Goal: Information Seeking & Learning: Learn about a topic

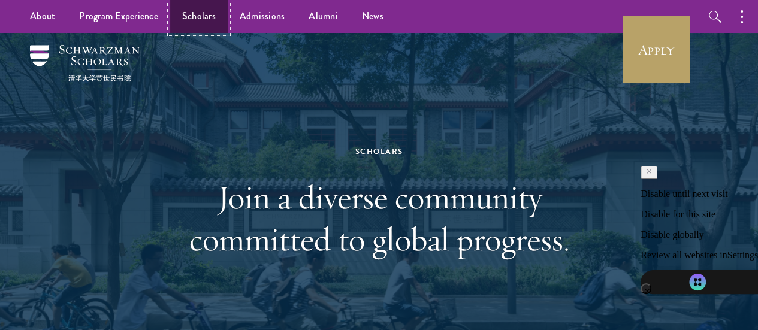
click at [193, 21] on link "Scholars" at bounding box center [199, 16] width 58 height 33
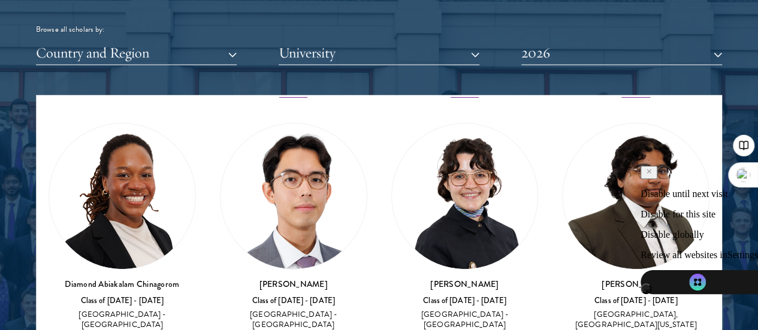
scroll to position [307, 0]
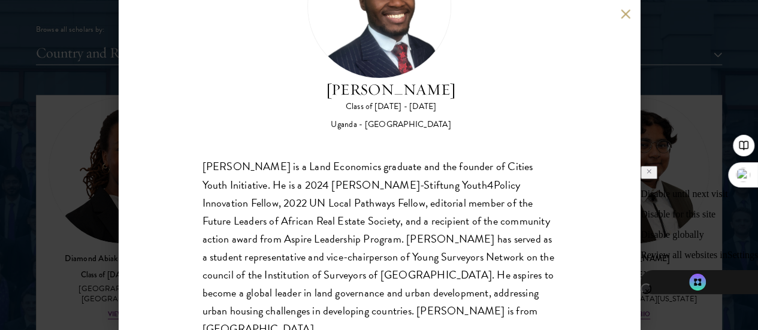
scroll to position [102, 0]
click at [629, 11] on button at bounding box center [626, 14] width 10 height 10
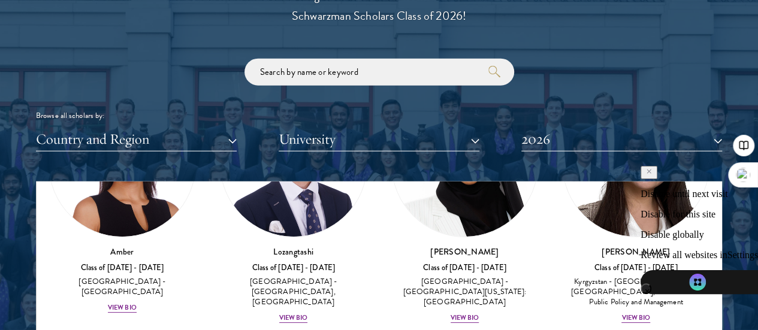
scroll to position [143, 0]
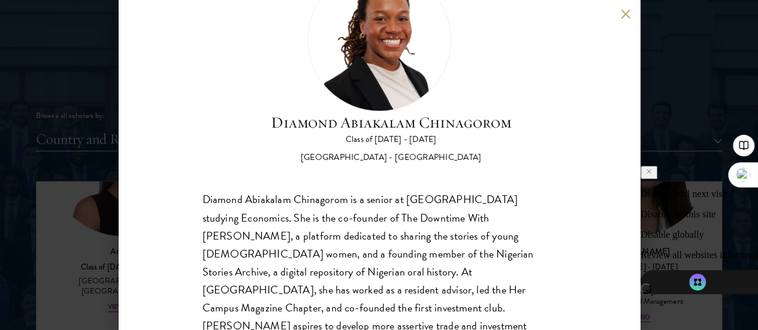
scroll to position [90, 0]
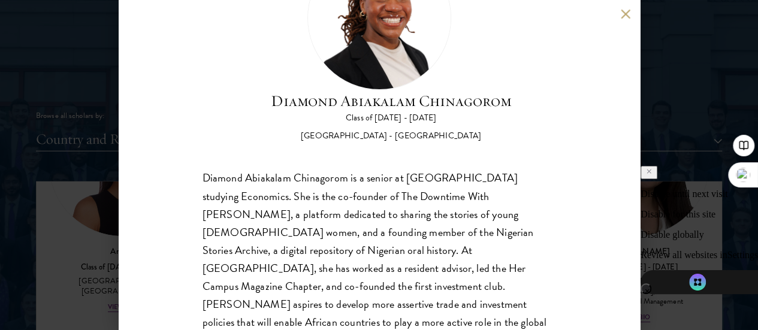
click at [626, 9] on button at bounding box center [626, 14] width 10 height 10
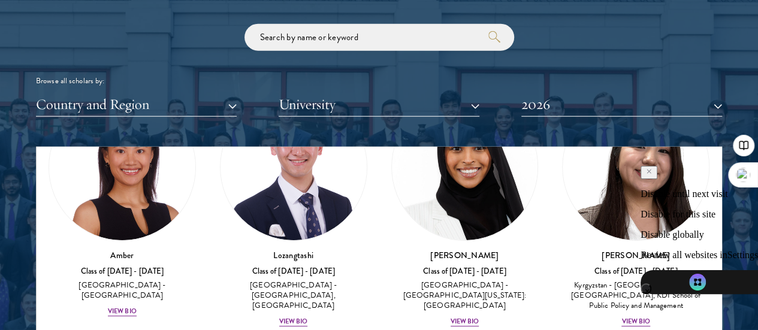
scroll to position [104, 0]
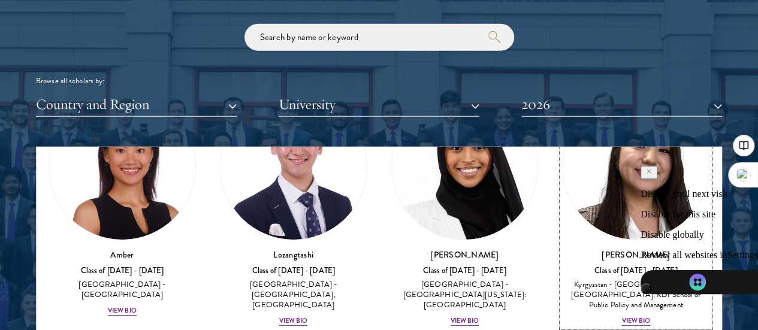
click at [621, 316] on div "View Bio" at bounding box center [635, 321] width 29 height 10
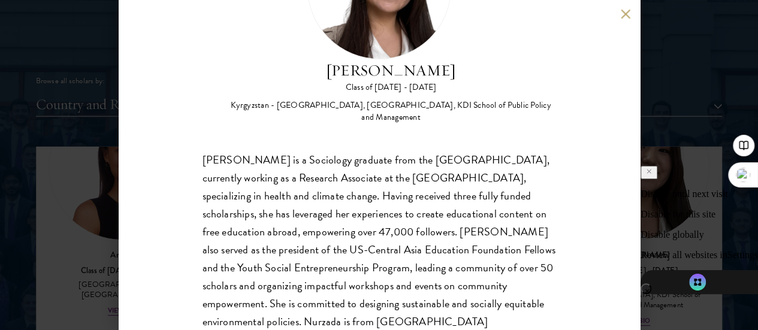
scroll to position [129, 0]
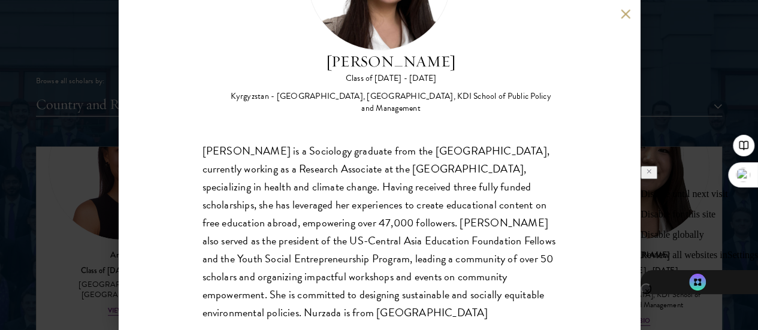
click at [618, 12] on div "Nurzada Abdivalieva Class of 2025 - 2026 Kyrgyzstan - American University of Ce…" at bounding box center [379, 165] width 521 height 330
click at [625, 15] on button at bounding box center [626, 14] width 10 height 10
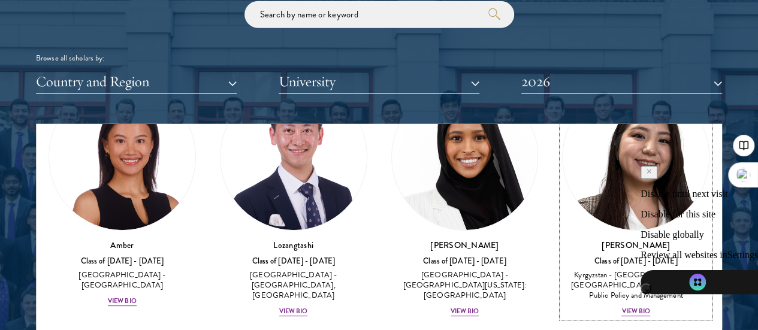
scroll to position [92, 0]
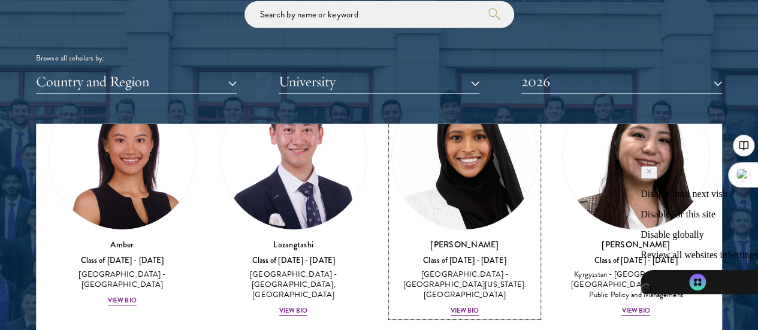
click at [451, 306] on div "View Bio" at bounding box center [465, 311] width 29 height 10
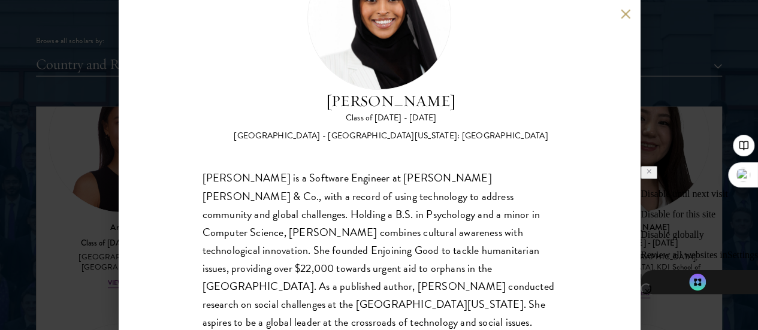
scroll to position [1457, 0]
click at [623, 13] on button at bounding box center [626, 14] width 10 height 10
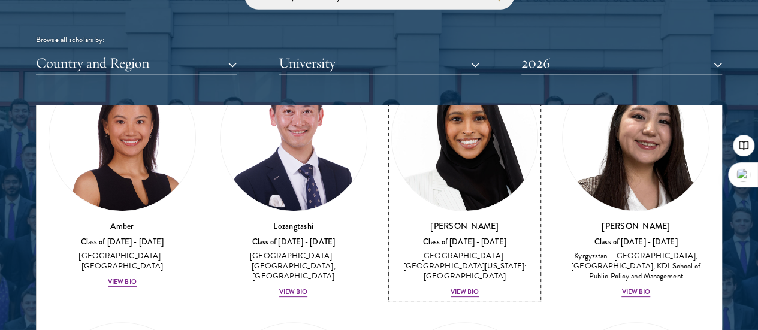
scroll to position [49, 0]
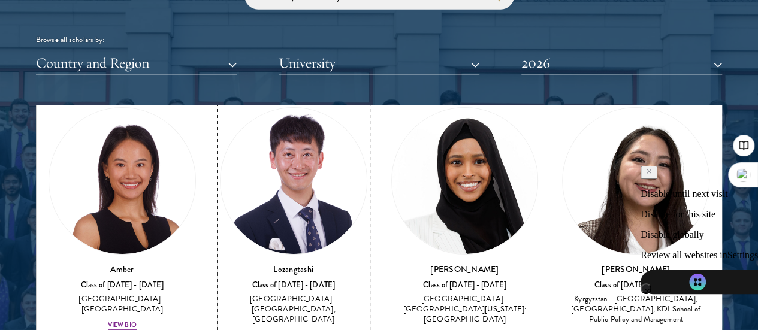
click at [279, 330] on div "View Bio" at bounding box center [293, 336] width 29 height 10
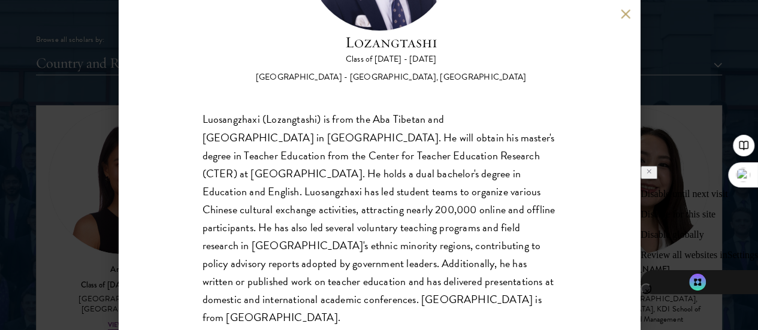
scroll to position [149, 0]
click at [626, 14] on button at bounding box center [626, 14] width 10 height 10
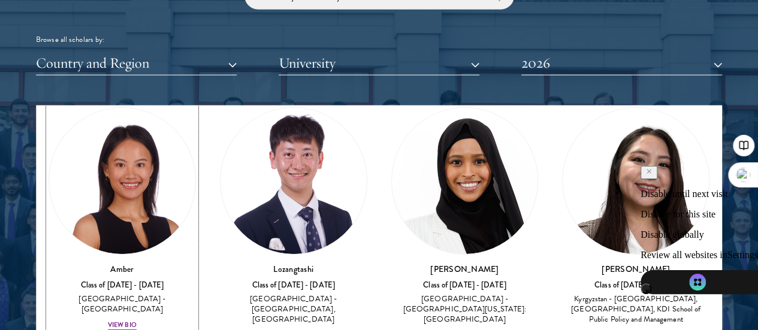
click at [137, 321] on div "View Bio" at bounding box center [122, 326] width 29 height 10
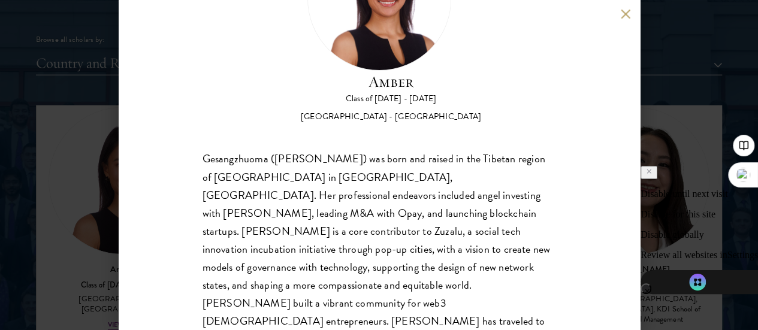
scroll to position [112, 0]
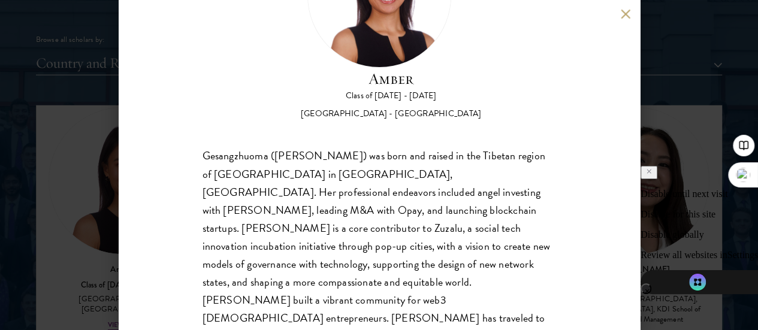
click at [623, 13] on button at bounding box center [626, 14] width 10 height 10
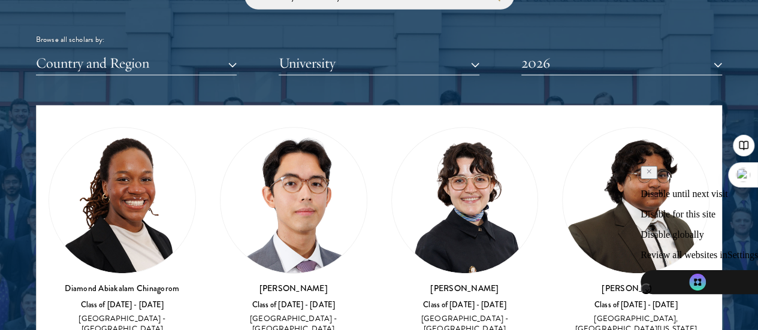
scroll to position [288, 0]
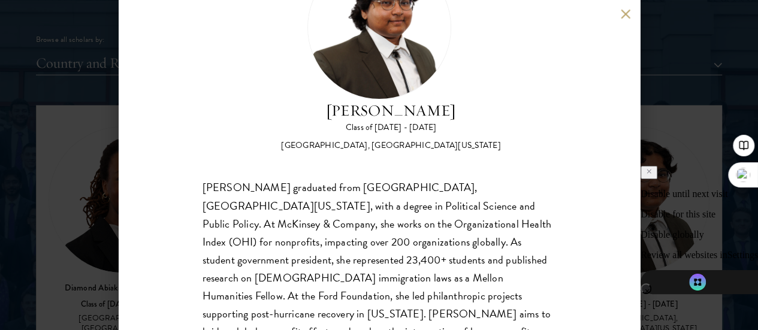
scroll to position [129, 0]
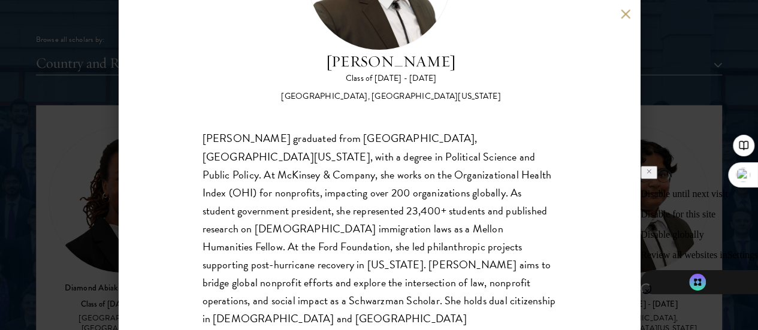
click at [621, 15] on button at bounding box center [626, 14] width 10 height 10
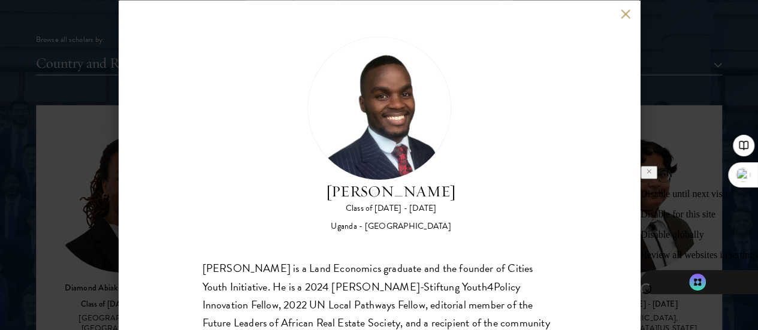
scroll to position [75, 0]
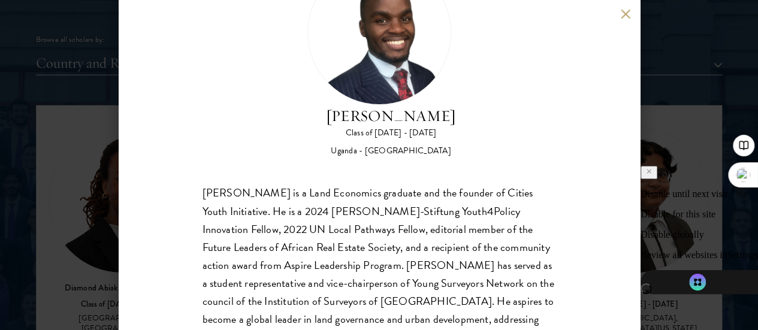
click at [623, 15] on button at bounding box center [626, 14] width 10 height 10
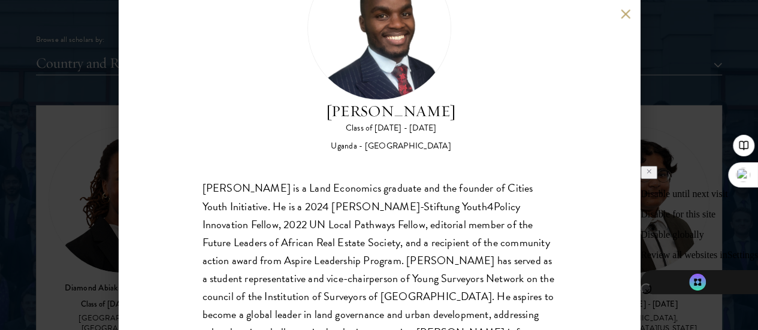
scroll to position [87, 0]
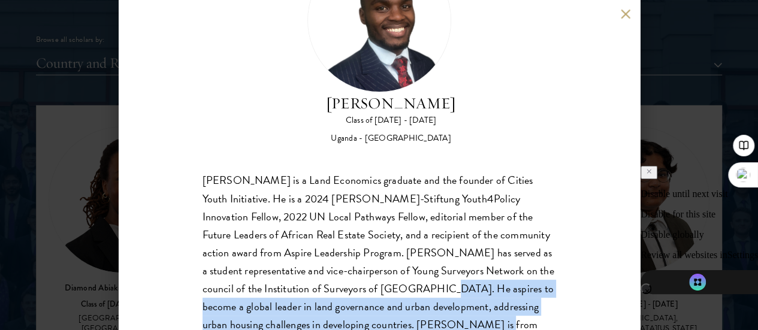
drag, startPoint x: 243, startPoint y: 265, endPoint x: 333, endPoint y: 307, distance: 99.4
click at [333, 307] on div "Emmanuel Akandwanaho is a Land Economics graduate and the founder of Cities You…" at bounding box center [379, 262] width 353 height 180
copy div "He aspires to become a global leader in land governance and urban development, …"
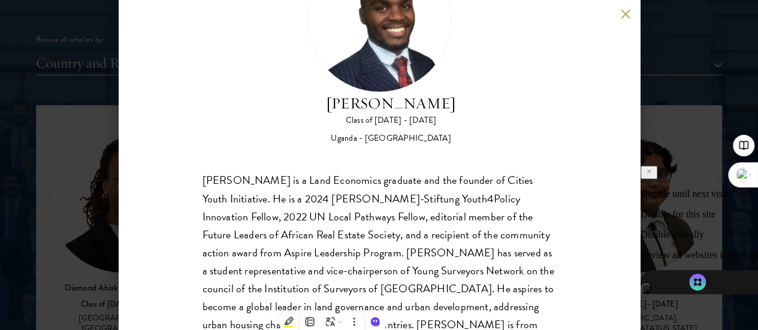
click at [615, 16] on div "Emmanuel Akandwanaho Class of 2025 - 2026 Uganda - Makerere University Kampala …" at bounding box center [379, 165] width 521 height 330
click at [629, 15] on button at bounding box center [626, 14] width 10 height 10
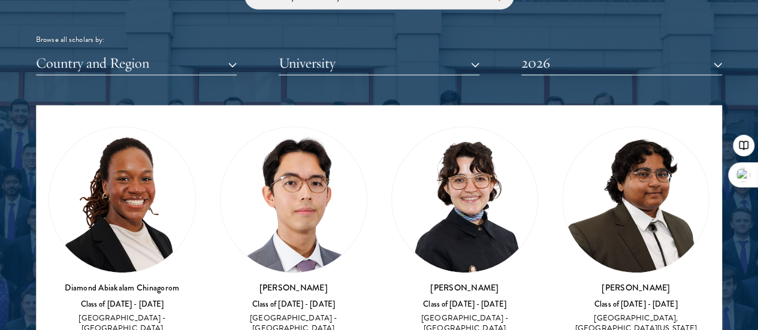
scroll to position [309, 0]
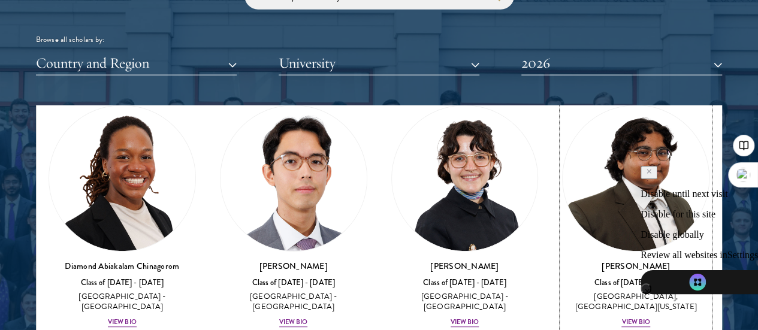
click at [621, 318] on div "View Bio" at bounding box center [635, 323] width 29 height 10
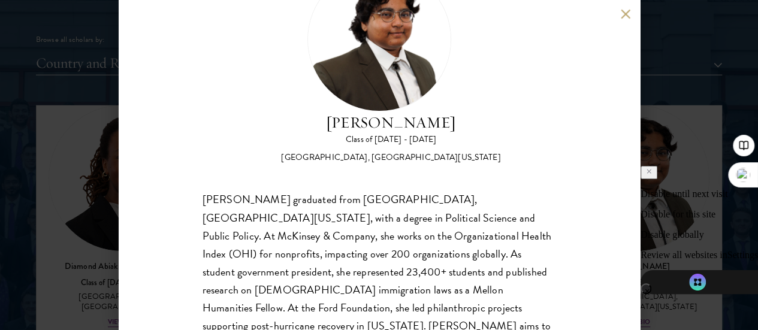
scroll to position [129, 0]
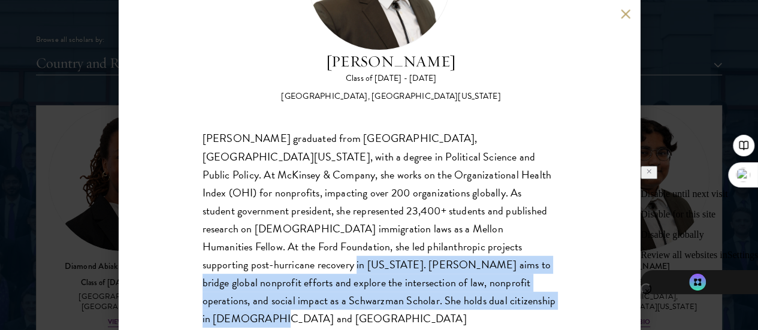
drag, startPoint x: 362, startPoint y: 226, endPoint x: 358, endPoint y: 283, distance: 57.7
click at [358, 283] on div "Ariana Ahmed graduated from Hunter College, City University of New York, with a…" at bounding box center [379, 238] width 353 height 216
copy div "Ariana aims to bridge global nonprofit efforts and explore the intersection of …"
click at [625, 11] on button at bounding box center [626, 14] width 10 height 10
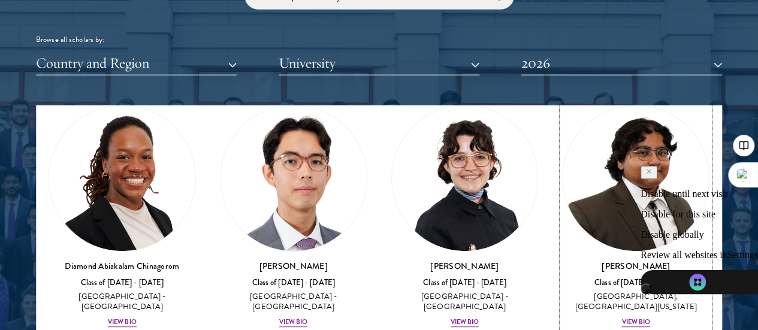
scroll to position [301, 0]
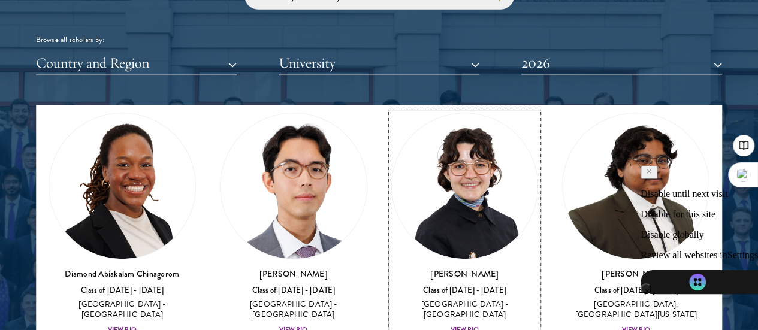
click at [451, 325] on div "View Bio" at bounding box center [465, 330] width 29 height 10
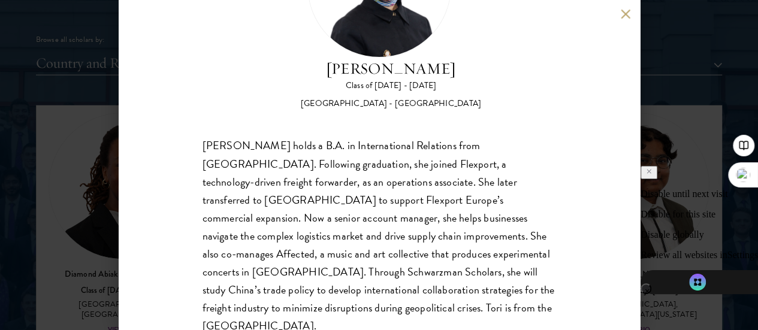
scroll to position [125, 0]
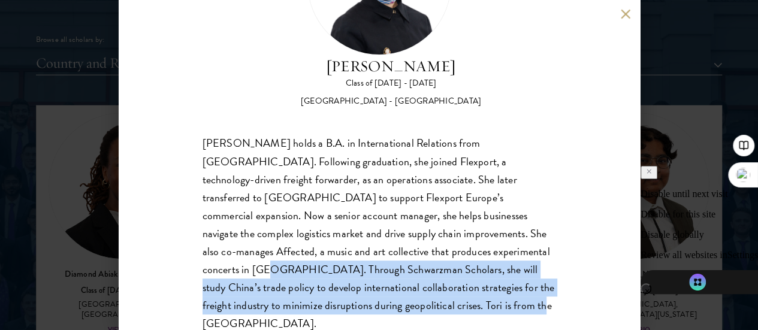
drag, startPoint x: 267, startPoint y: 227, endPoint x: 278, endPoint y: 288, distance: 62.1
click at [278, 288] on div "Victoria Agostini holds a B.A. in International Relations from Pomona College. …" at bounding box center [379, 234] width 353 height 198
copy div "Through Schwarzman Scholars, she will study China’s trade policy to develop int…"
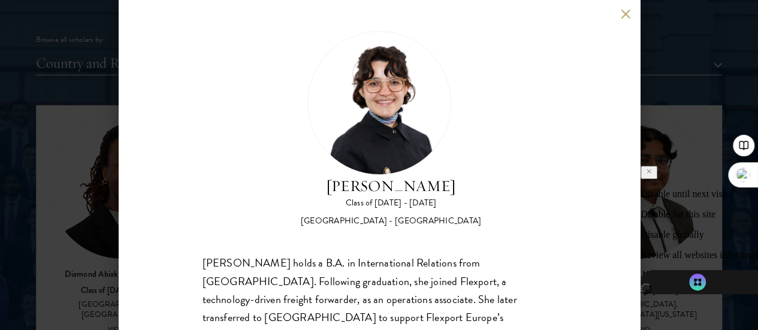
scroll to position [0, 0]
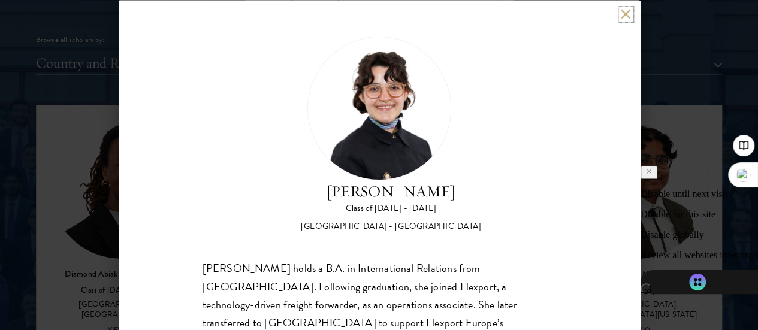
click at [626, 14] on button at bounding box center [626, 14] width 10 height 10
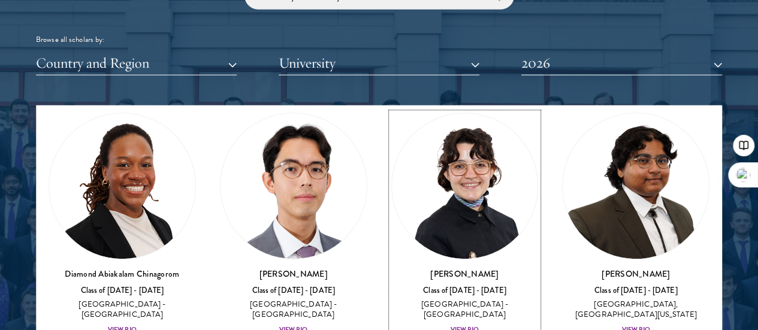
scroll to position [330, 0]
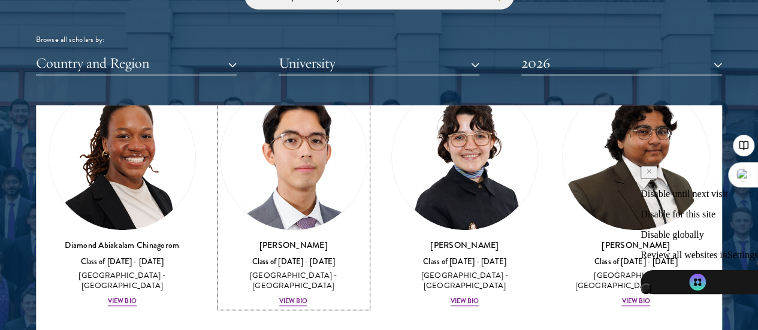
click at [279, 297] on div "View Bio" at bounding box center [293, 302] width 29 height 10
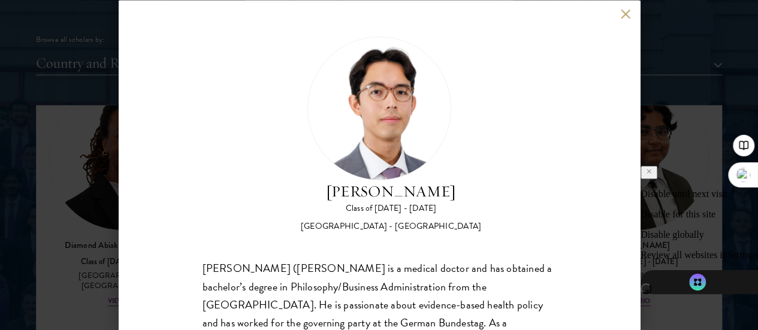
click at [626, 9] on button at bounding box center [626, 14] width 10 height 10
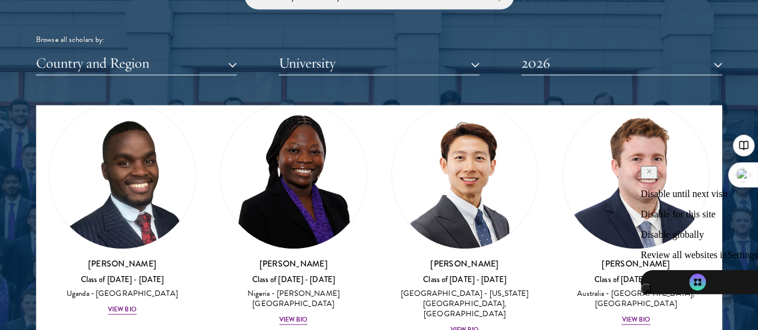
scroll to position [560, 0]
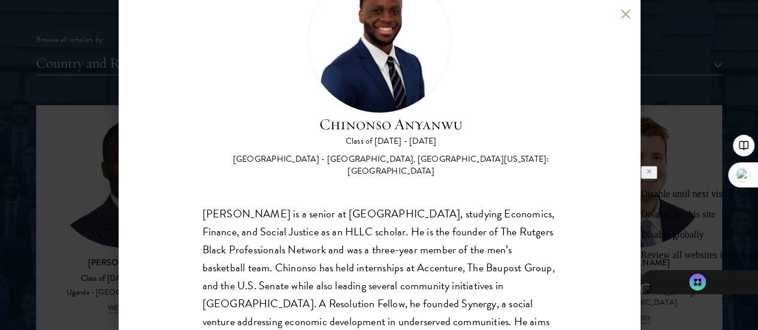
scroll to position [110, 0]
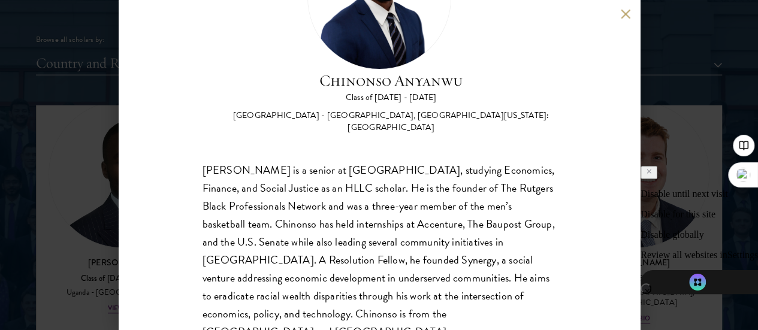
click at [623, 19] on button at bounding box center [626, 14] width 10 height 10
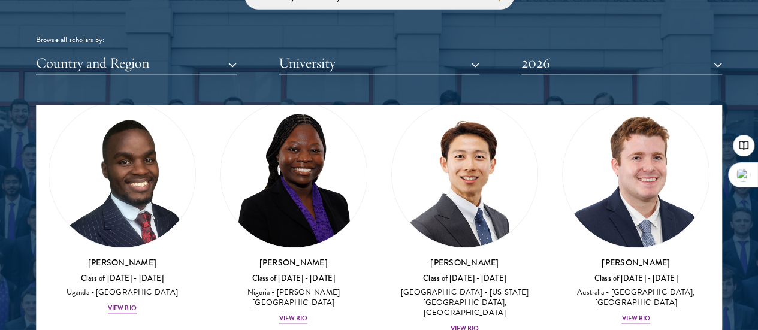
scroll to position [516, 0]
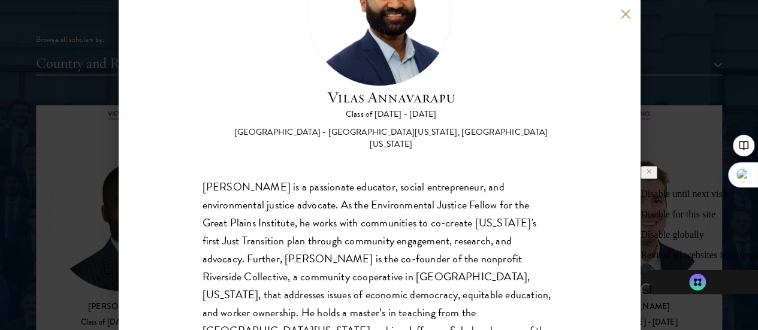
scroll to position [110, 0]
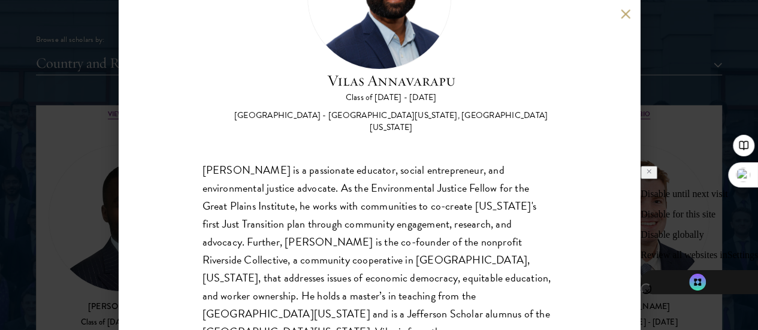
click at [626, 18] on button at bounding box center [626, 14] width 10 height 10
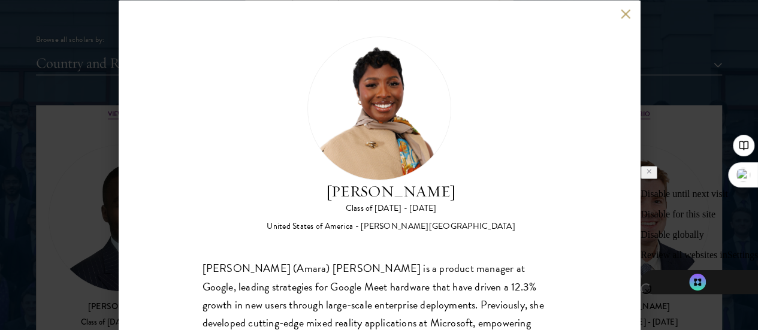
scroll to position [109, 0]
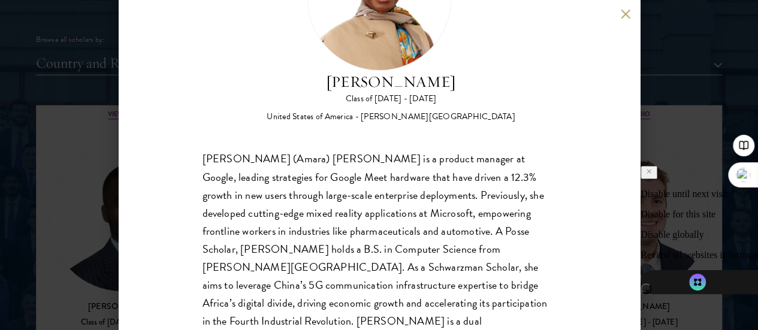
click at [471, 288] on div "Sophia (Amara) Anigbo is a product manager at Google, leading strategies for Go…" at bounding box center [379, 258] width 353 height 216
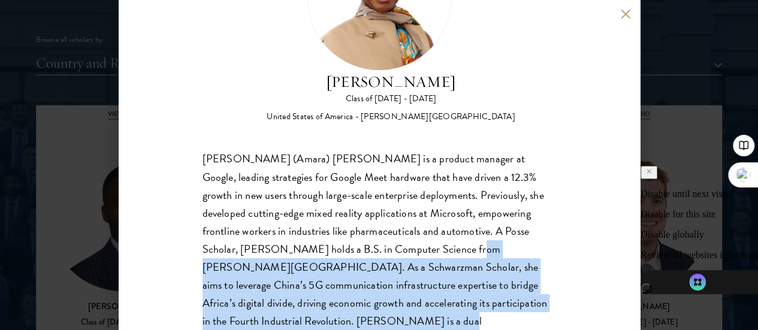
drag, startPoint x: 501, startPoint y: 204, endPoint x: 487, endPoint y: 289, distance: 85.6
click at [487, 289] on div "Sophia (Amara) Anigbo is a product manager at Google, leading strategies for Go…" at bounding box center [379, 258] width 353 height 216
copy div "As a Schwarzman Scholar, she aims to leverage China’s 5G communication infrastr…"
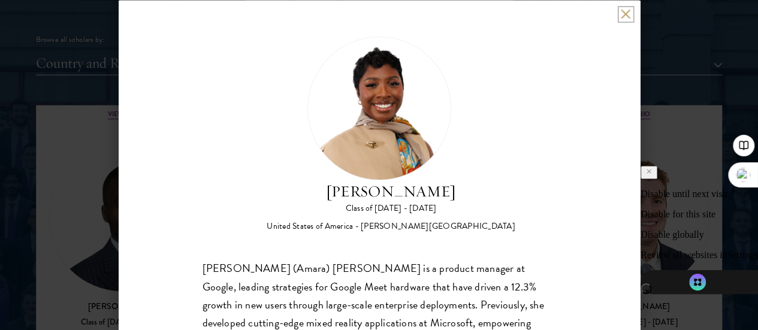
click at [623, 13] on button at bounding box center [626, 14] width 10 height 10
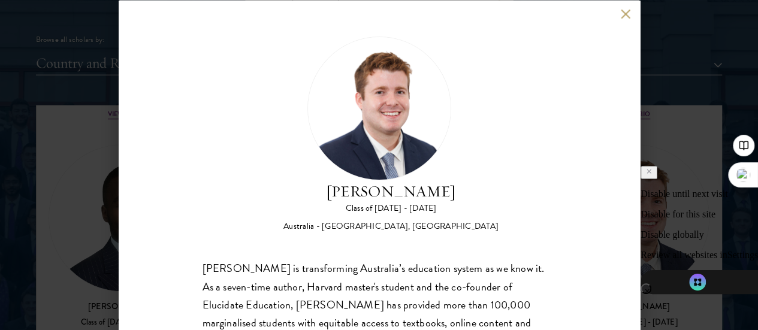
click at [626, 12] on button at bounding box center [626, 14] width 10 height 10
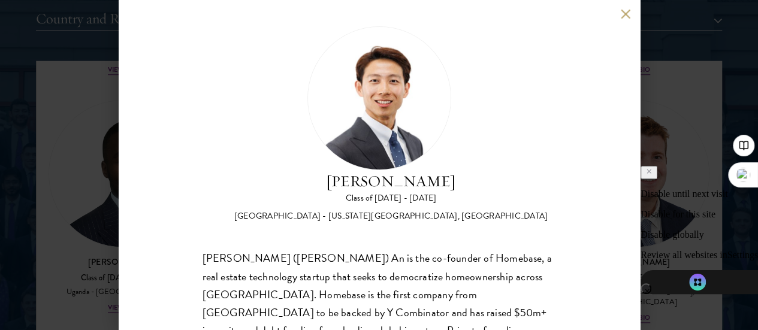
scroll to position [8, 0]
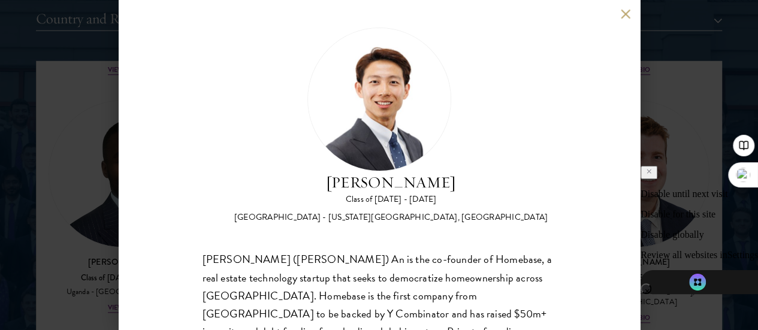
click at [620, 11] on div "Phillip An Class of 2025 - 2026 United States of America - California Institute…" at bounding box center [379, 165] width 521 height 330
click at [620, 15] on div "Phillip An Class of 2025 - 2026 United States of America - California Institute…" at bounding box center [379, 165] width 521 height 330
click at [623, 15] on button at bounding box center [626, 14] width 10 height 10
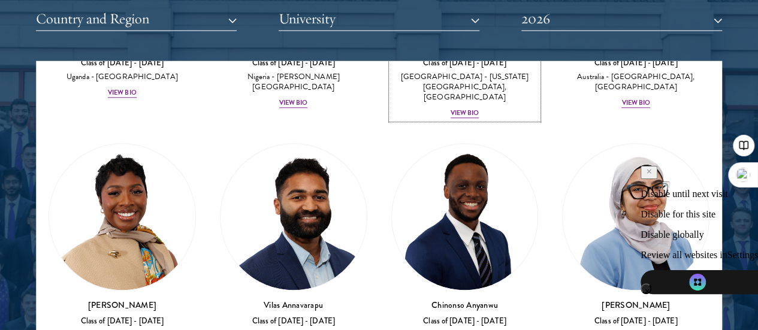
scroll to position [732, 0]
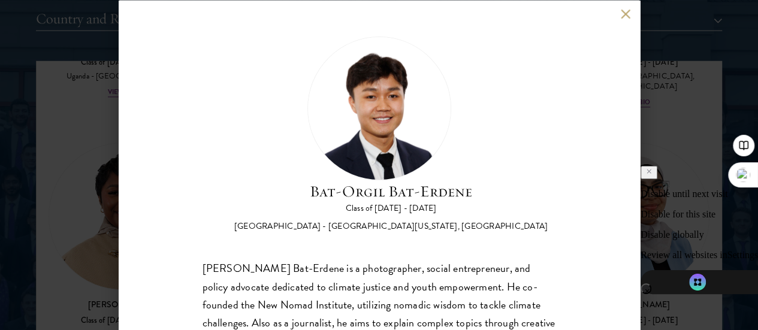
scroll to position [110, 0]
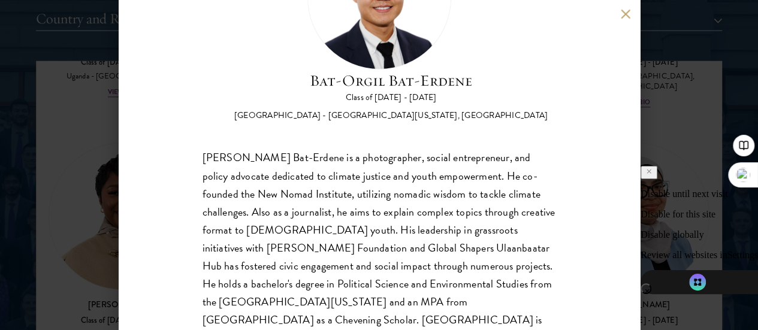
click at [623, 18] on button at bounding box center [626, 14] width 10 height 10
